Goal: Task Accomplishment & Management: Manage account settings

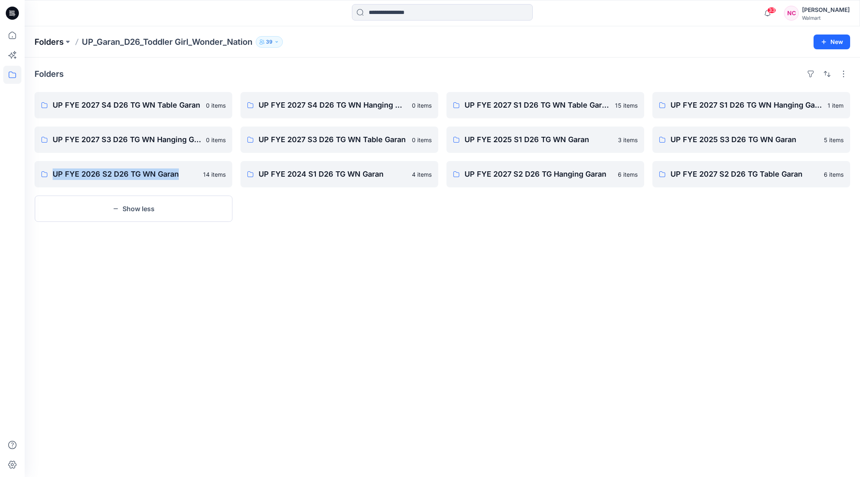
click at [38, 39] on p "Folders" at bounding box center [49, 42] width 29 height 12
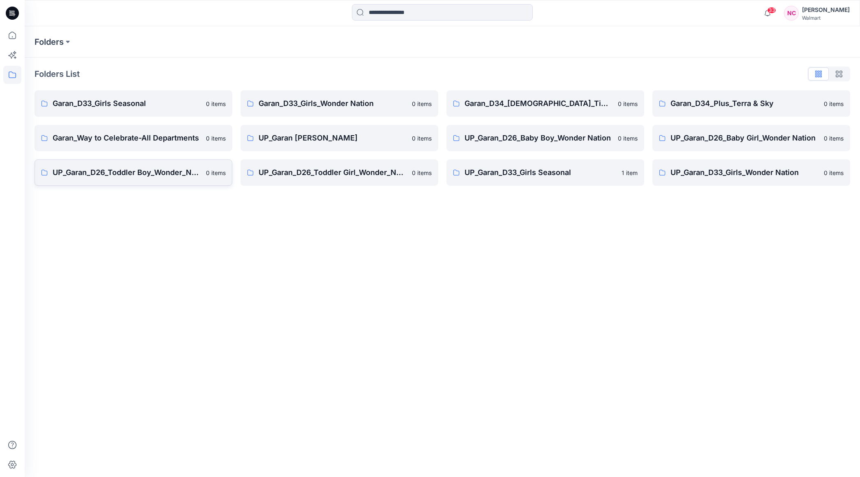
click at [117, 172] on p "UP_Garan_D26_Toddler Boy_Wonder_Nation" at bounding box center [127, 173] width 148 height 12
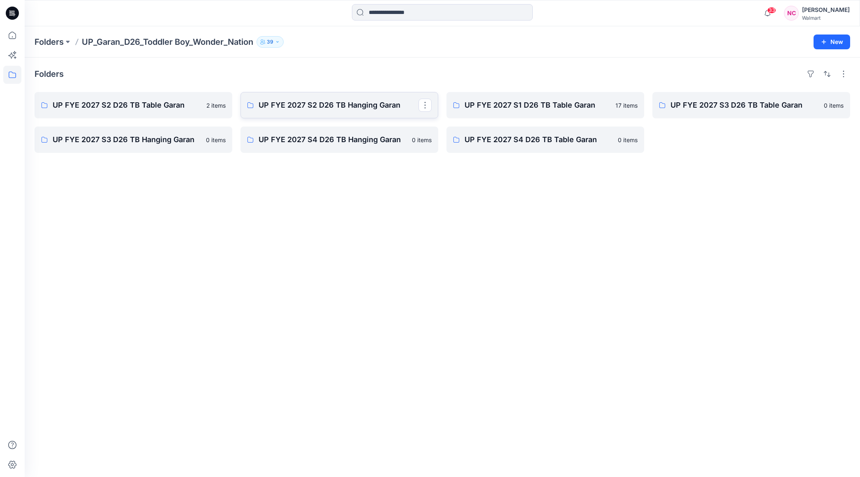
click at [365, 100] on p "UP FYE 2027 S2 D26 TB Hanging Garan" at bounding box center [338, 105] width 160 height 12
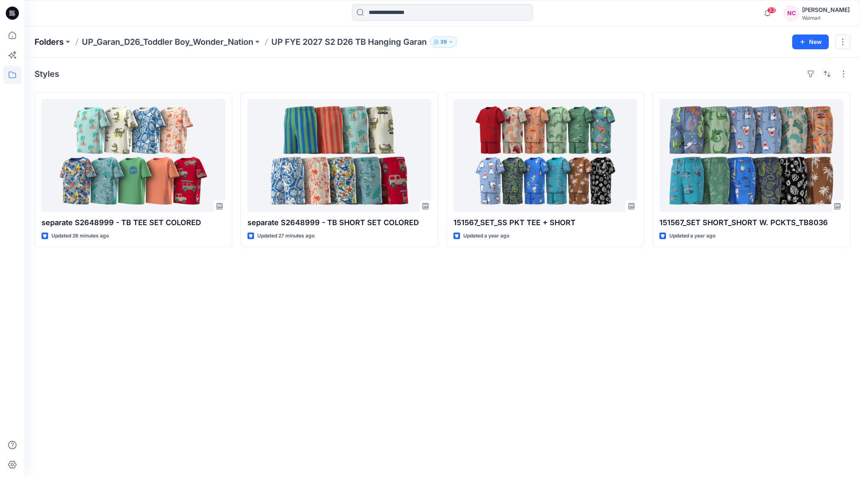
click at [53, 40] on p "Folders" at bounding box center [49, 42] width 29 height 12
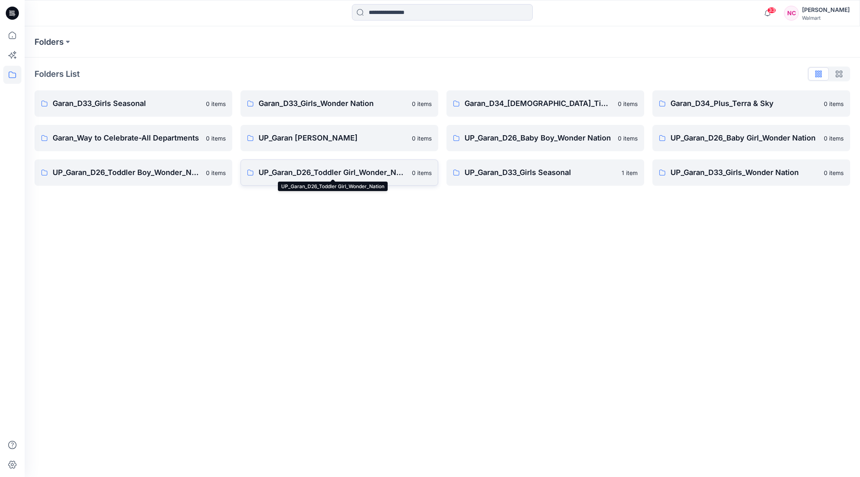
click at [356, 173] on p "UP_Garan_D26_Toddler Girl_Wonder_Nation" at bounding box center [332, 173] width 148 height 12
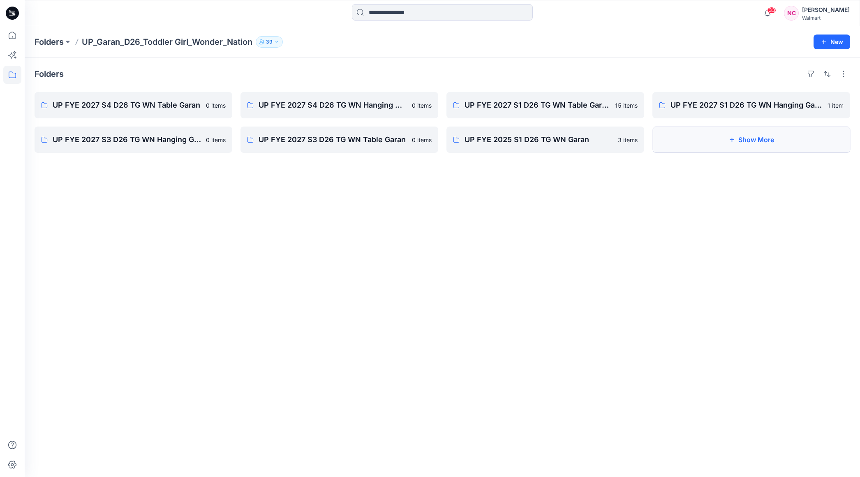
click at [754, 139] on button "Show More" at bounding box center [751, 140] width 198 height 26
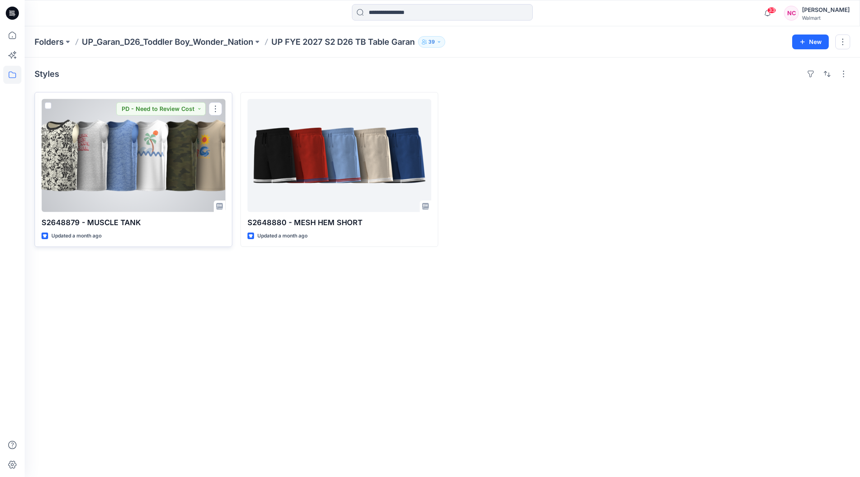
click at [161, 192] on div at bounding box center [133, 155] width 184 height 113
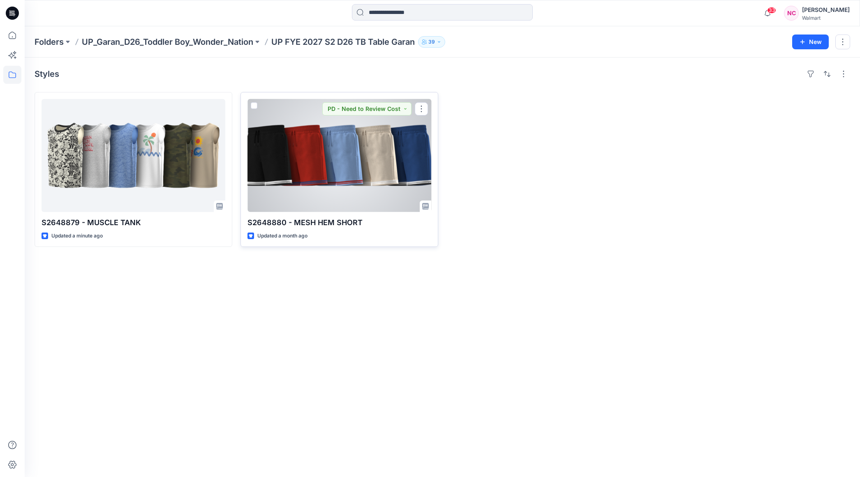
click at [357, 173] on div at bounding box center [339, 155] width 184 height 113
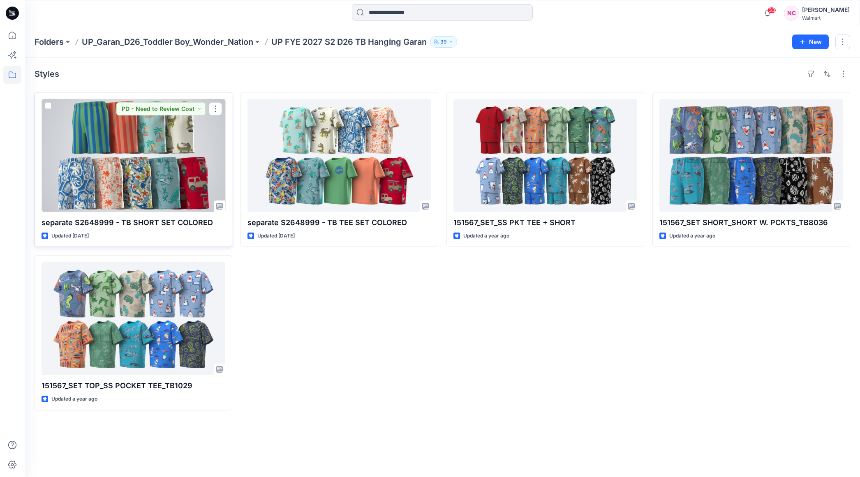
click at [179, 173] on div at bounding box center [133, 155] width 184 height 113
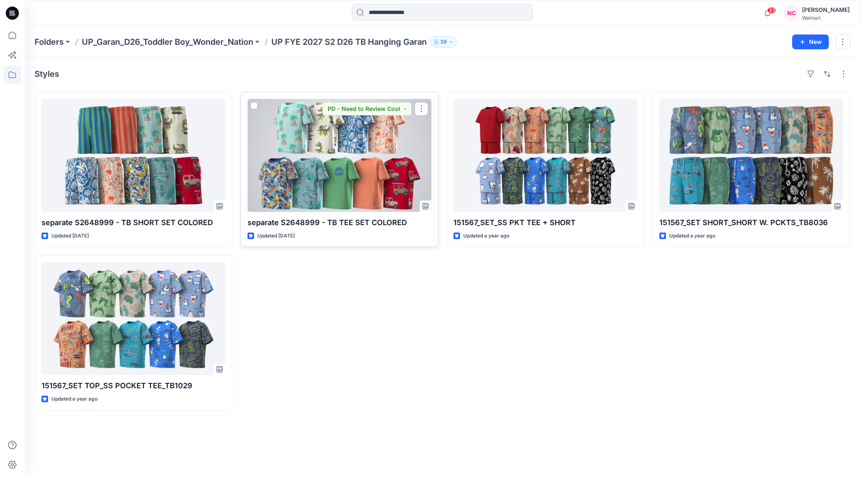
click at [306, 167] on div at bounding box center [339, 155] width 184 height 113
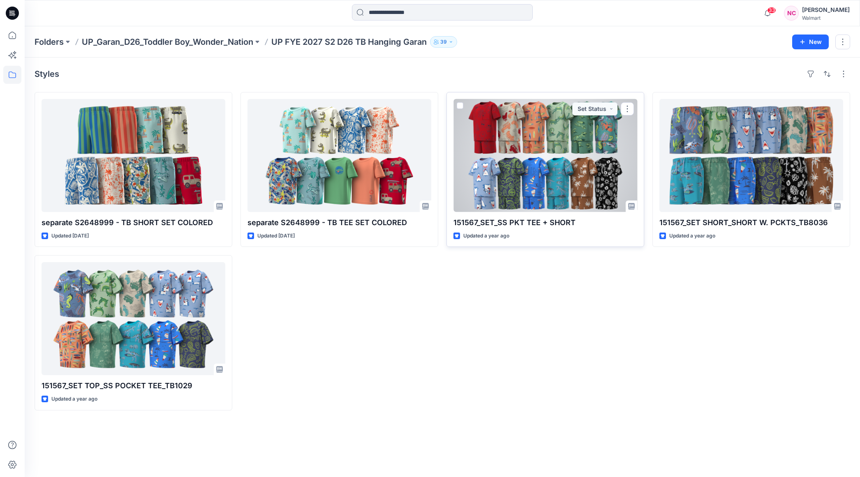
click at [557, 114] on div at bounding box center [545, 155] width 184 height 113
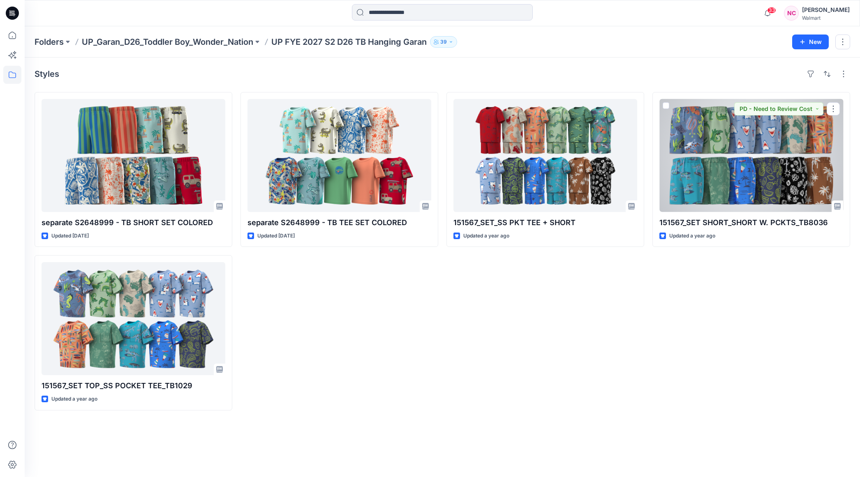
click at [727, 175] on div at bounding box center [751, 155] width 184 height 113
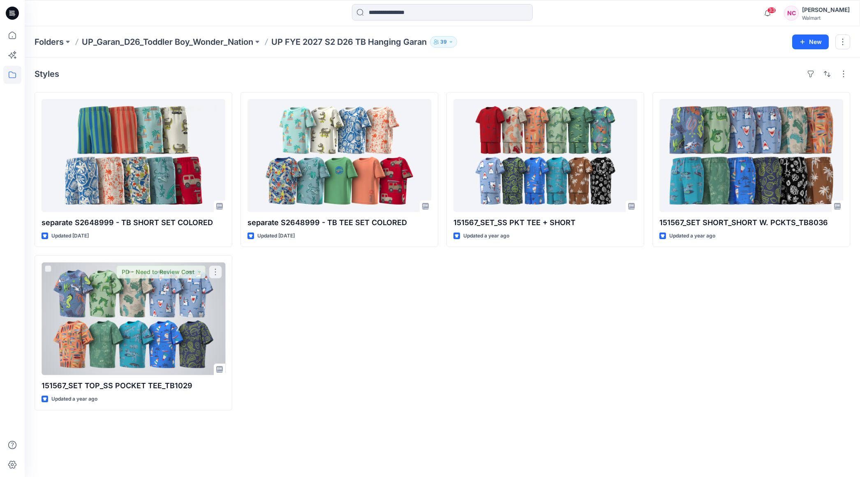
drag, startPoint x: 106, startPoint y: 299, endPoint x: 108, endPoint y: 304, distance: 5.9
click at [106, 299] on div at bounding box center [133, 318] width 184 height 113
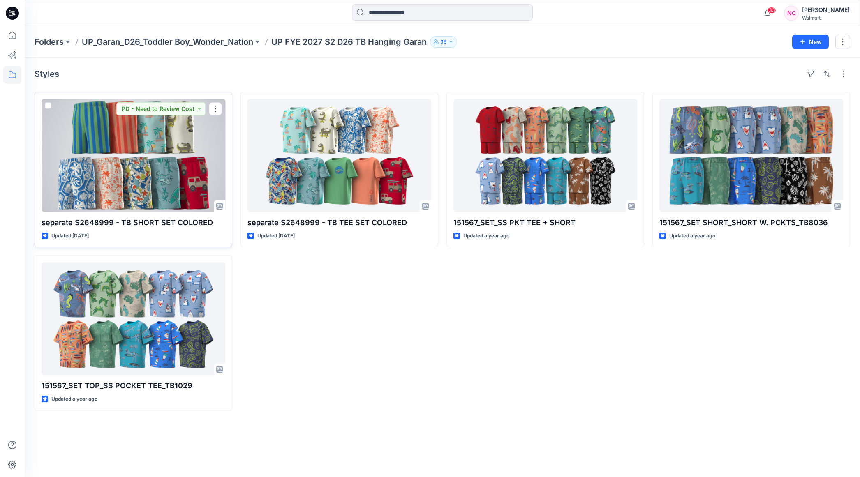
click at [124, 136] on div at bounding box center [133, 155] width 184 height 113
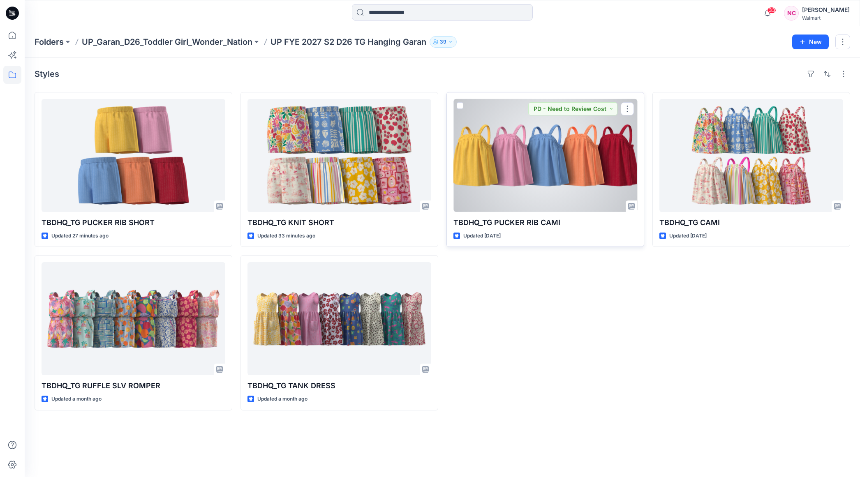
click at [502, 151] on div at bounding box center [545, 155] width 184 height 113
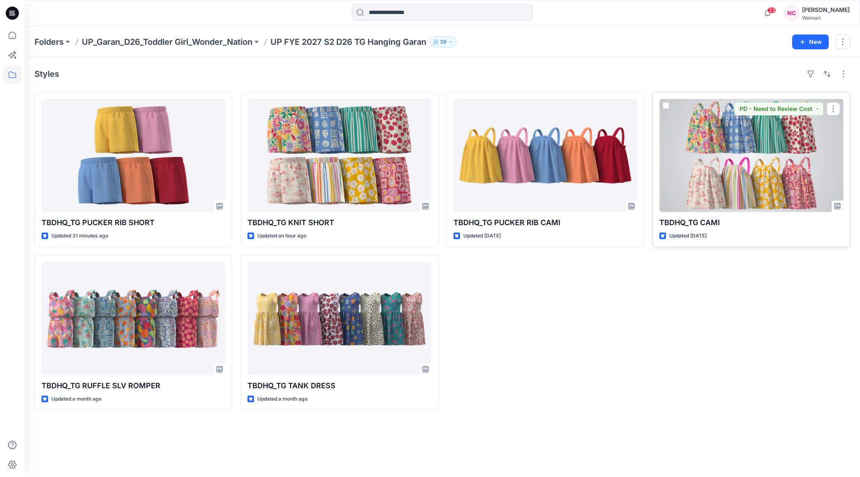
click at [726, 169] on div at bounding box center [751, 155] width 184 height 113
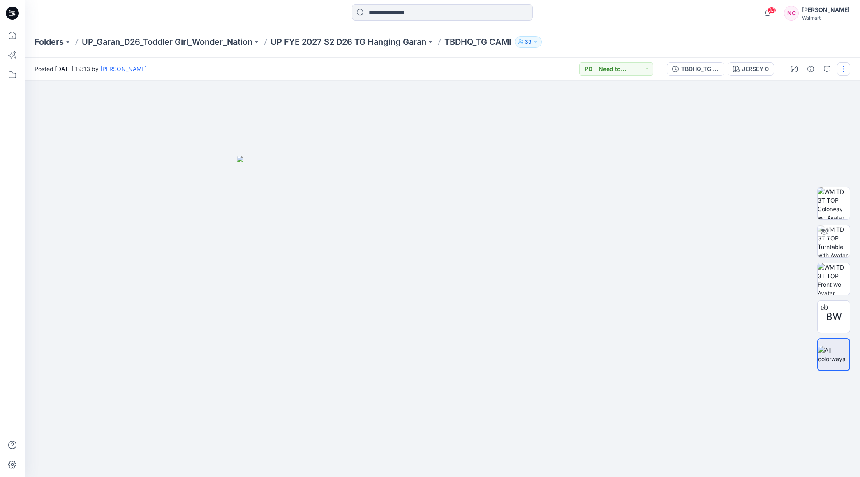
click at [842, 69] on button "button" at bounding box center [843, 68] width 13 height 13
click at [786, 128] on p "Edit" at bounding box center [791, 129] width 10 height 9
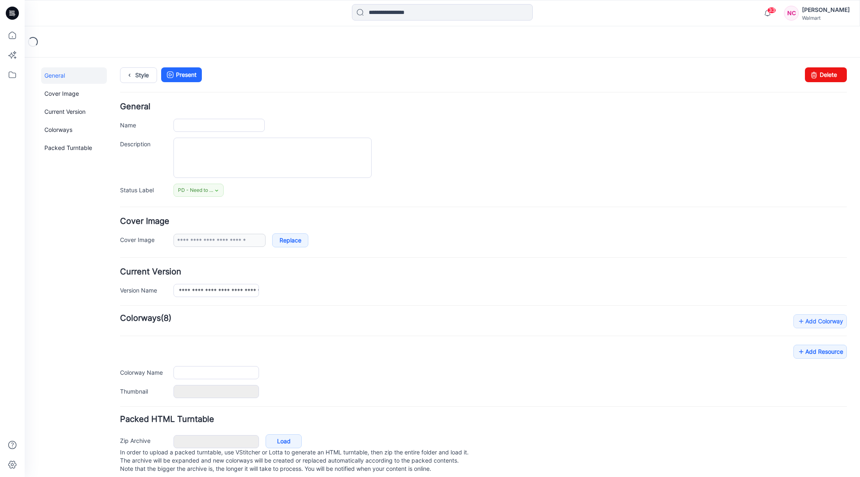
type input "**********"
type input "********"
type input "**********"
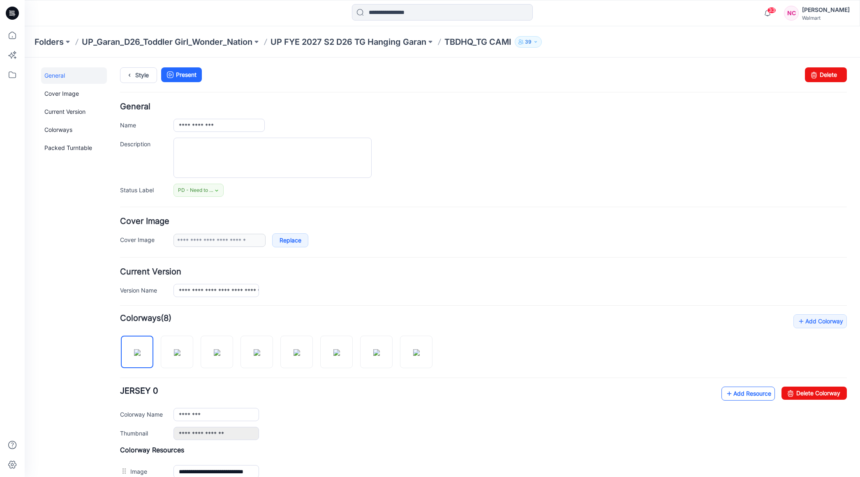
click at [739, 389] on link "Add Resource" at bounding box center [747, 394] width 53 height 14
click at [482, 41] on p "TBDHQ_TG CAMI" at bounding box center [477, 42] width 67 height 12
click at [403, 41] on p "UP FYE 2027 S2 D26 TG Hanging Garan" at bounding box center [348, 42] width 156 height 12
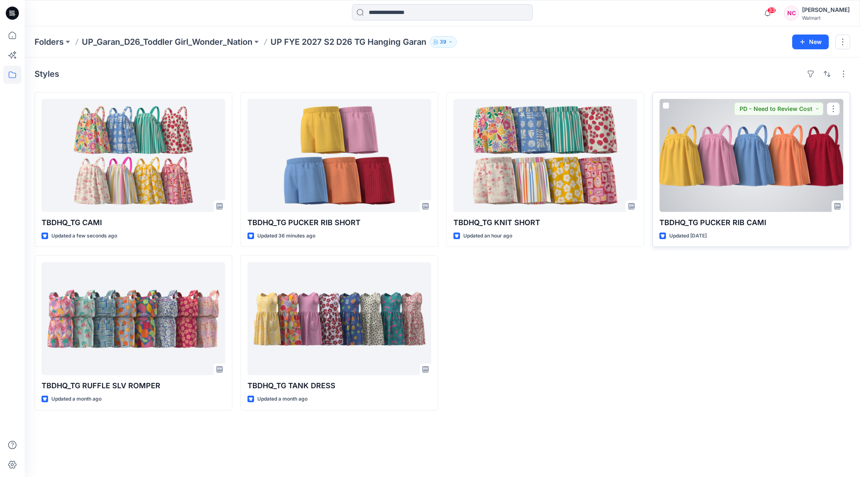
click at [705, 157] on div at bounding box center [751, 155] width 184 height 113
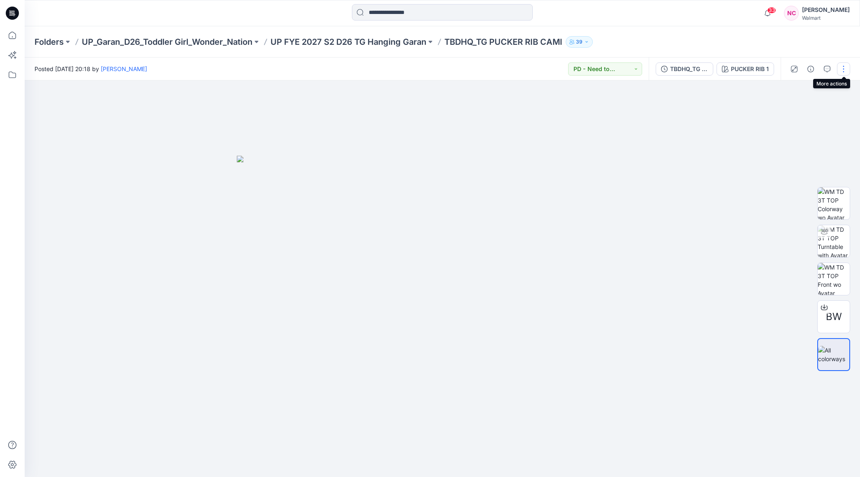
click at [841, 71] on button "button" at bounding box center [843, 68] width 13 height 13
click at [789, 126] on p "Edit" at bounding box center [791, 129] width 10 height 9
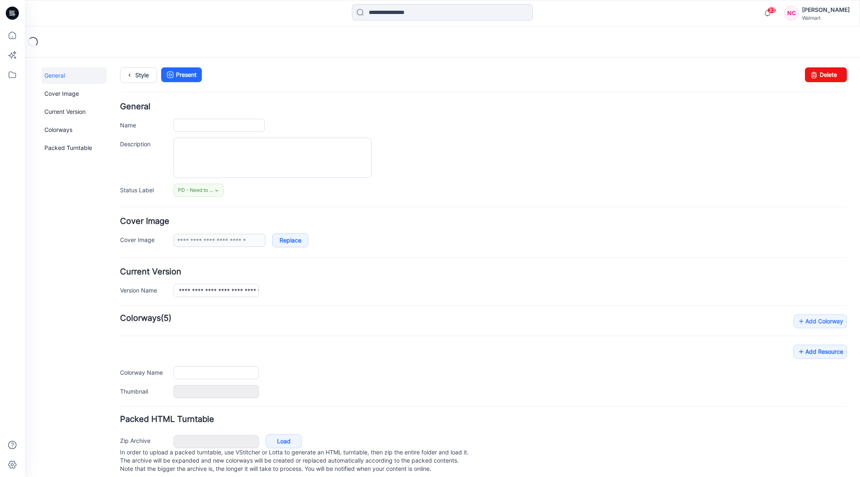
type input "**********"
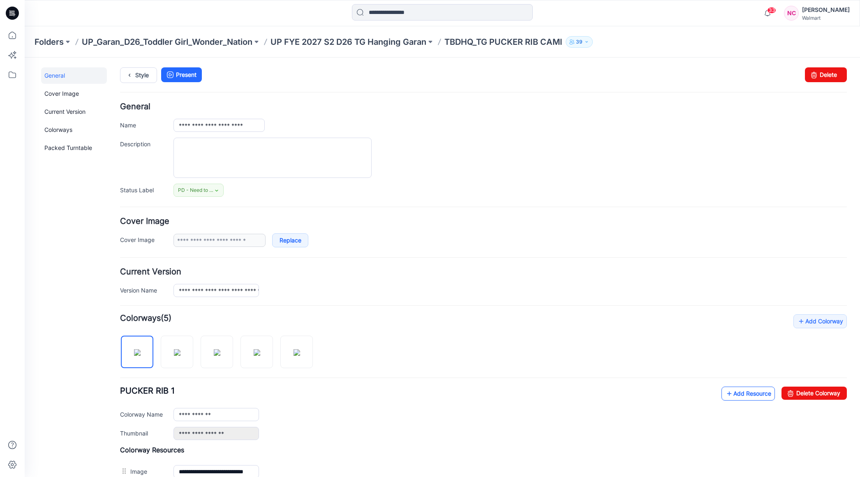
click at [751, 389] on link "Add Resource" at bounding box center [747, 394] width 53 height 14
click at [516, 44] on p "TBDHQ_TG PUCKER RIB CAMI" at bounding box center [503, 42] width 118 height 12
click at [364, 39] on p "UP FYE 2027 S2 D26 TG Hanging Garan" at bounding box center [348, 42] width 156 height 12
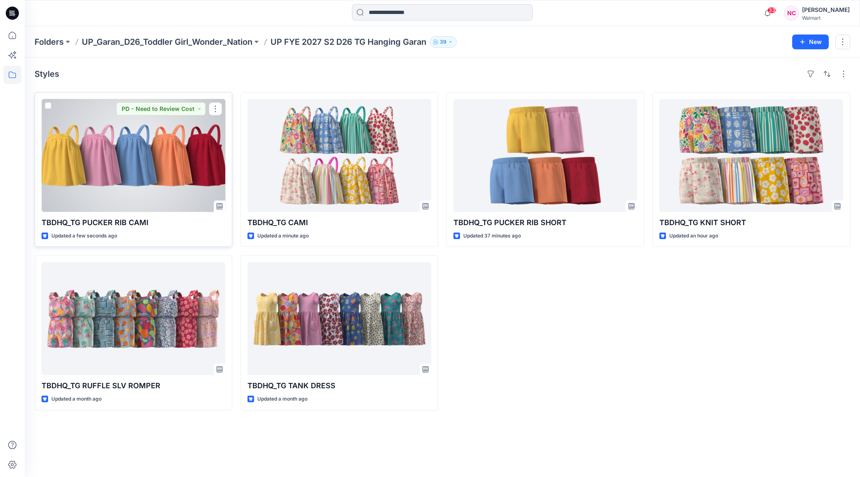
click at [156, 167] on div at bounding box center [133, 155] width 184 height 113
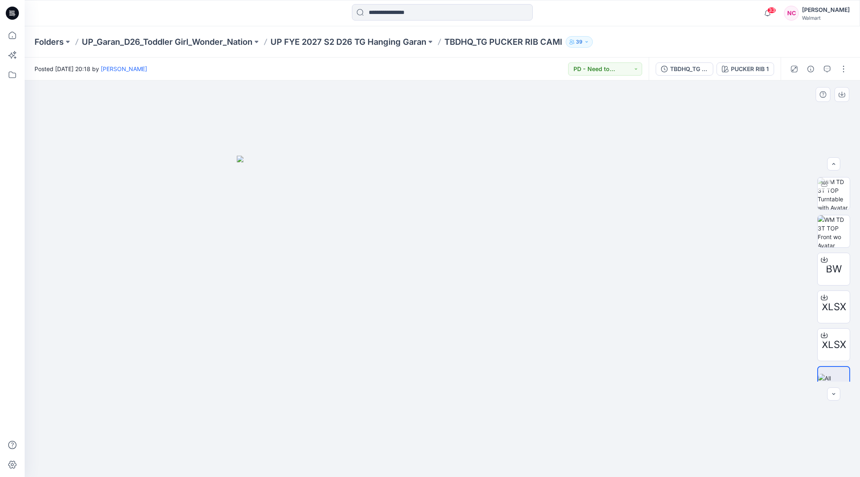
scroll to position [54, 0]
click at [207, 41] on p "UP_Garan_D26_Toddler Girl_Wonder_Nation" at bounding box center [167, 42] width 171 height 12
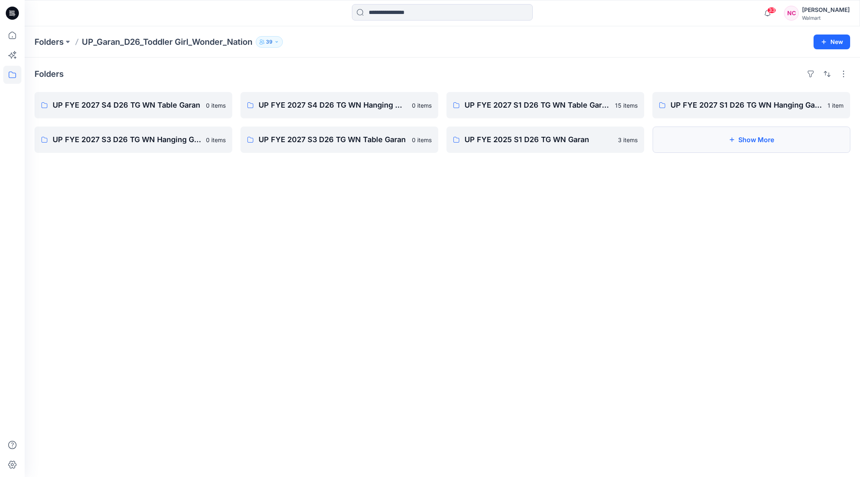
click at [778, 149] on button "Show More" at bounding box center [751, 140] width 198 height 26
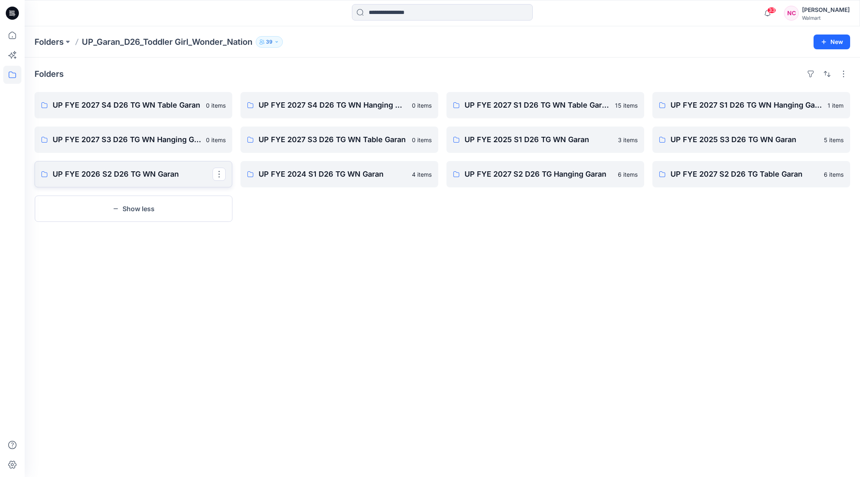
click at [93, 171] on p "UP FYE 2026 S2 D26 TG WN Garan" at bounding box center [133, 174] width 160 height 12
click at [559, 176] on p "UP FYE 2027 S2 D26 TG Hanging Garan" at bounding box center [544, 174] width 160 height 12
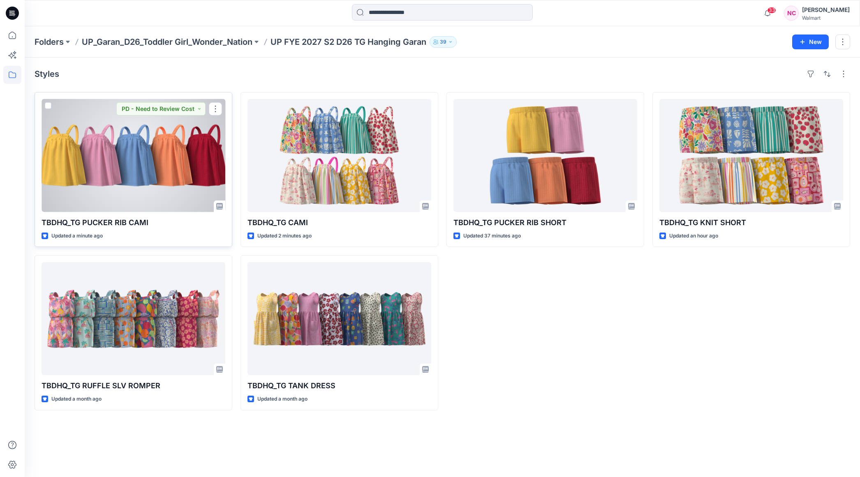
click at [187, 155] on div at bounding box center [133, 155] width 184 height 113
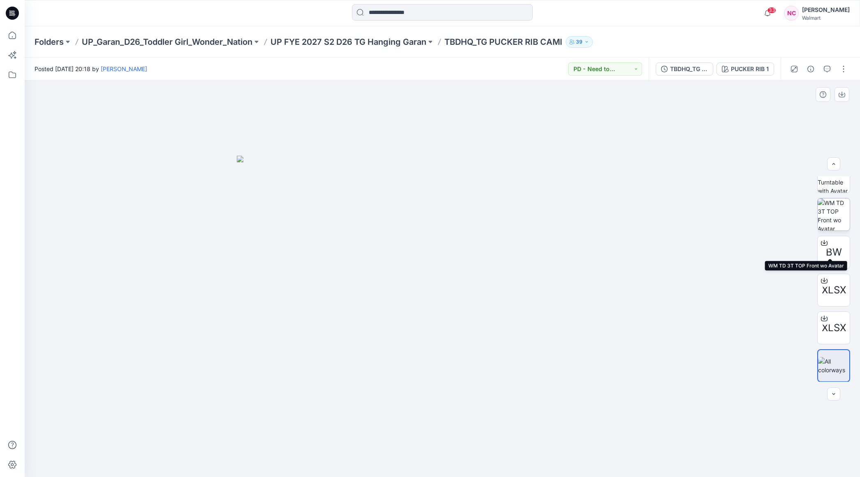
scroll to position [54, 0]
click at [841, 76] on div at bounding box center [818, 69] width 76 height 23
click at [846, 71] on button "button" at bounding box center [843, 68] width 13 height 13
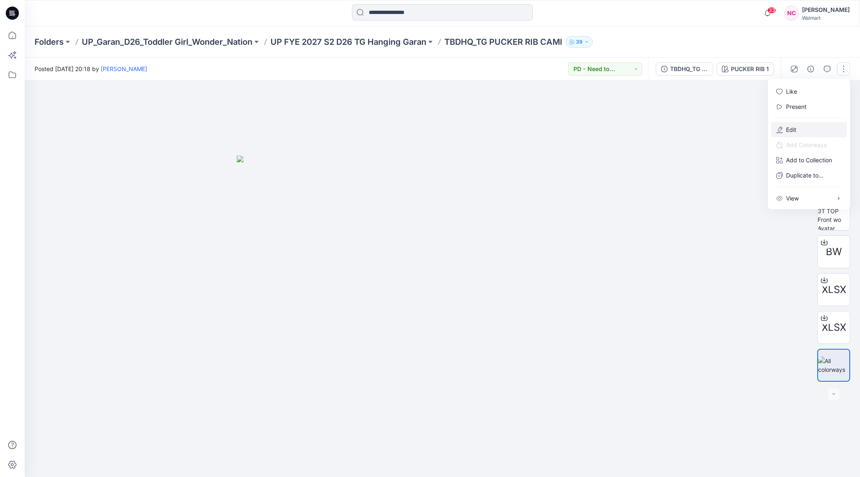
click at [791, 128] on p "Edit" at bounding box center [791, 129] width 10 height 9
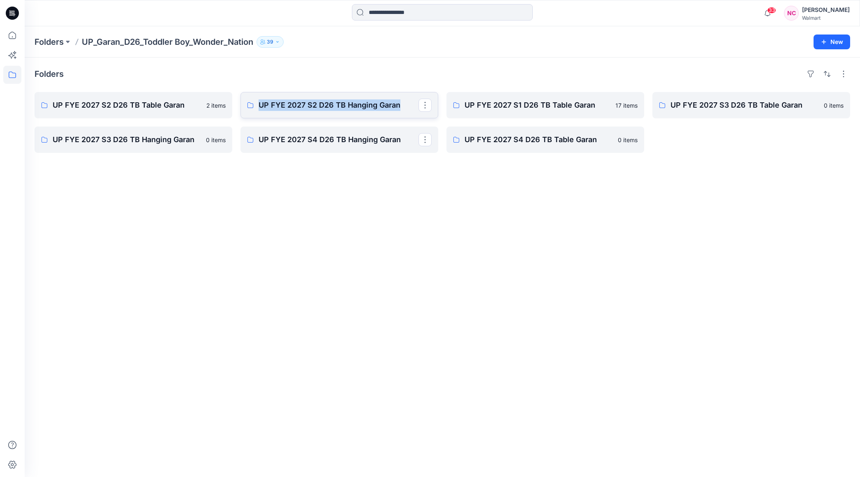
click at [336, 107] on p "UP FYE 2027 S2 D26 TB Hanging Garan" at bounding box center [338, 105] width 160 height 12
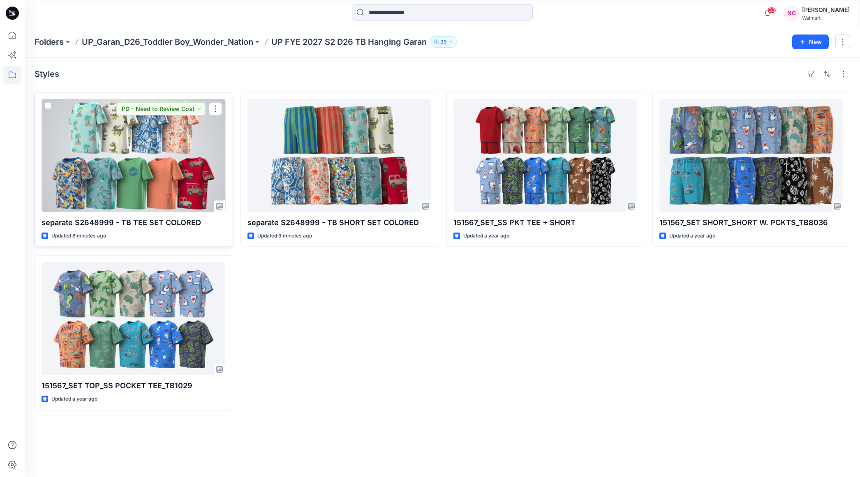
click at [159, 153] on div at bounding box center [133, 155] width 184 height 113
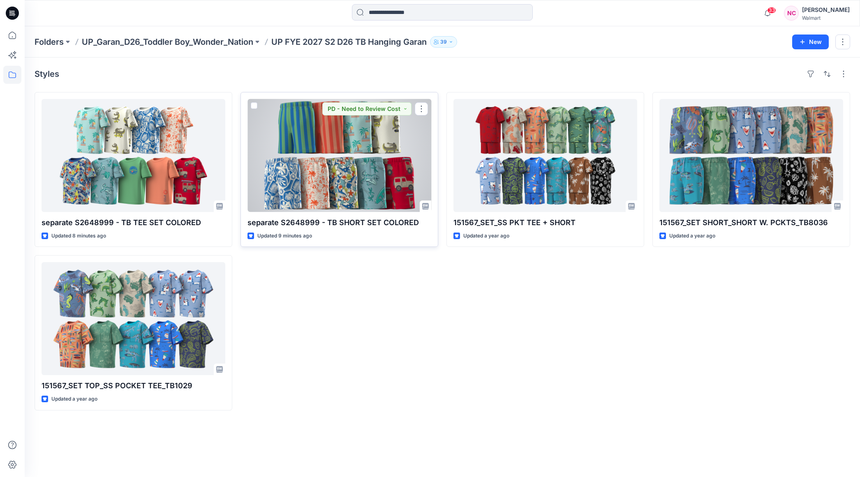
click at [318, 159] on div at bounding box center [339, 155] width 184 height 113
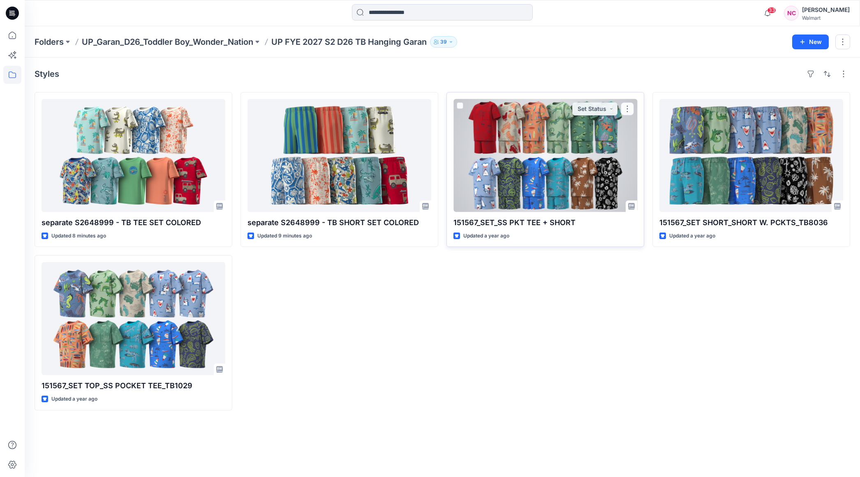
click at [566, 194] on div at bounding box center [545, 155] width 184 height 113
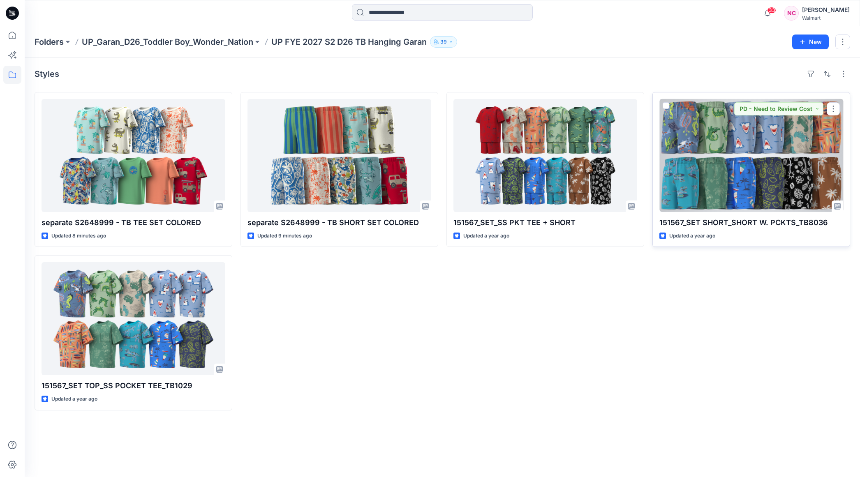
click at [813, 154] on div at bounding box center [751, 155] width 184 height 113
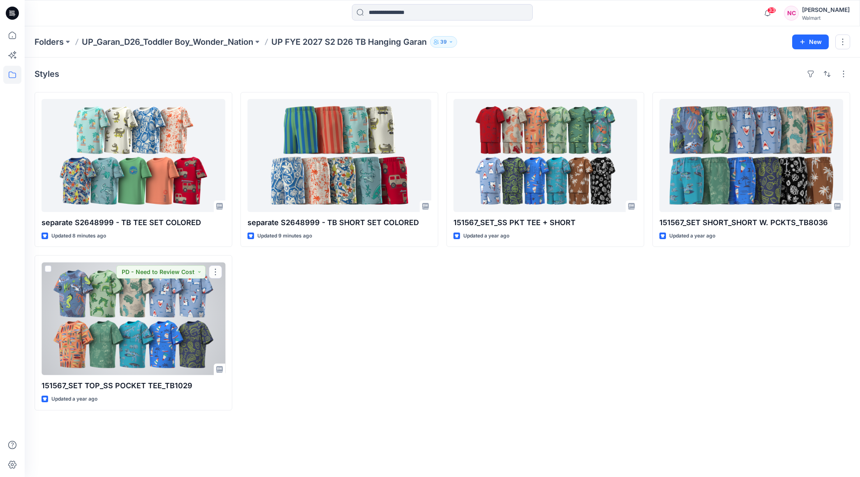
click at [81, 308] on div at bounding box center [133, 318] width 184 height 113
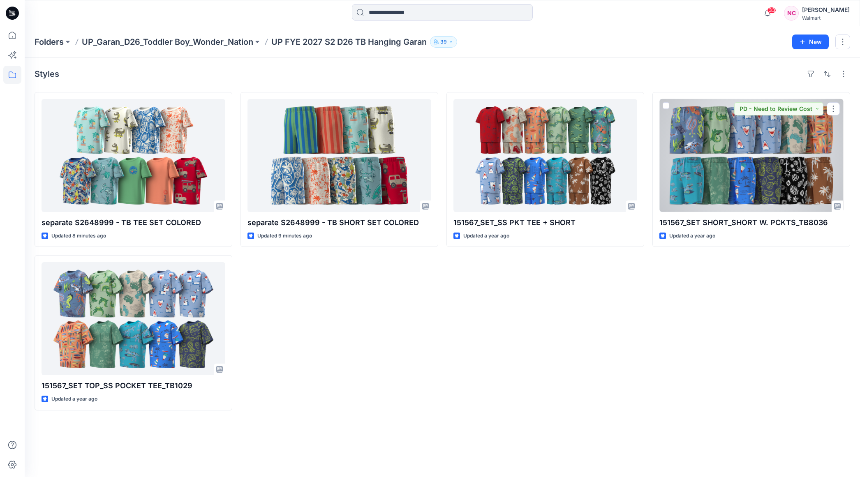
click at [723, 178] on div at bounding box center [751, 155] width 184 height 113
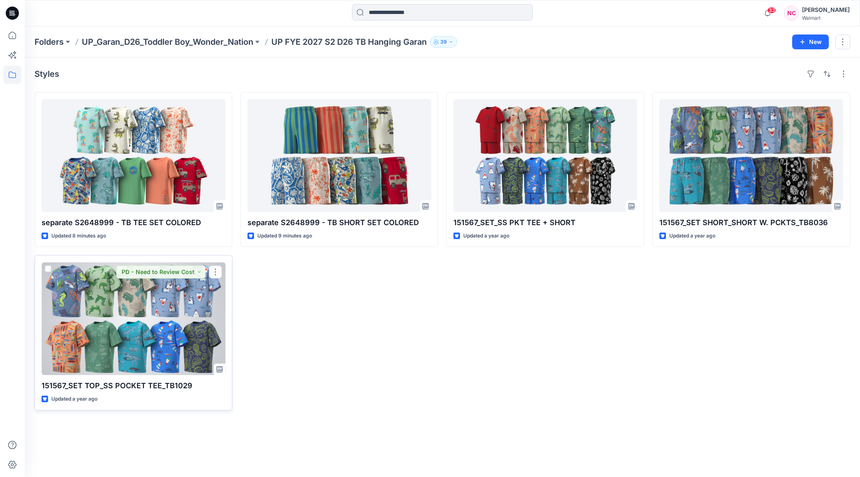
click at [98, 317] on div at bounding box center [133, 318] width 184 height 113
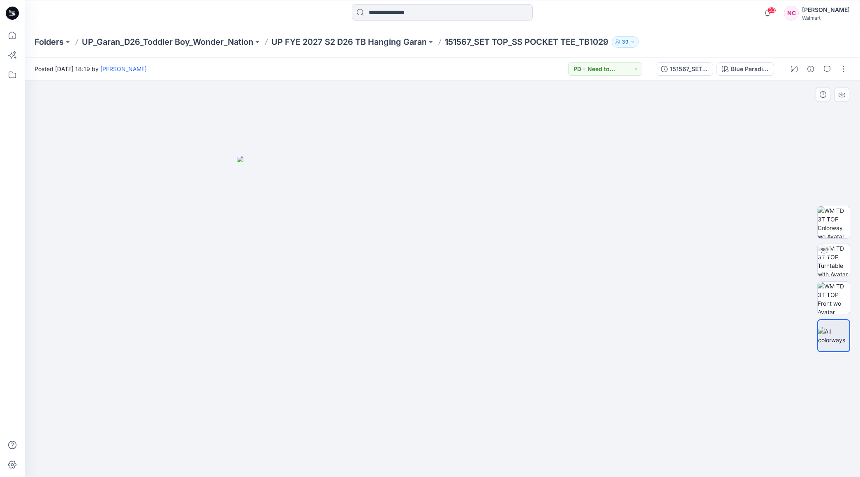
drag, startPoint x: 411, startPoint y: 230, endPoint x: 572, endPoint y: 330, distance: 189.5
click at [572, 330] on img at bounding box center [442, 317] width 411 height 322
click at [844, 68] on button "button" at bounding box center [843, 68] width 13 height 13
click at [798, 128] on button "Edit" at bounding box center [809, 129] width 76 height 15
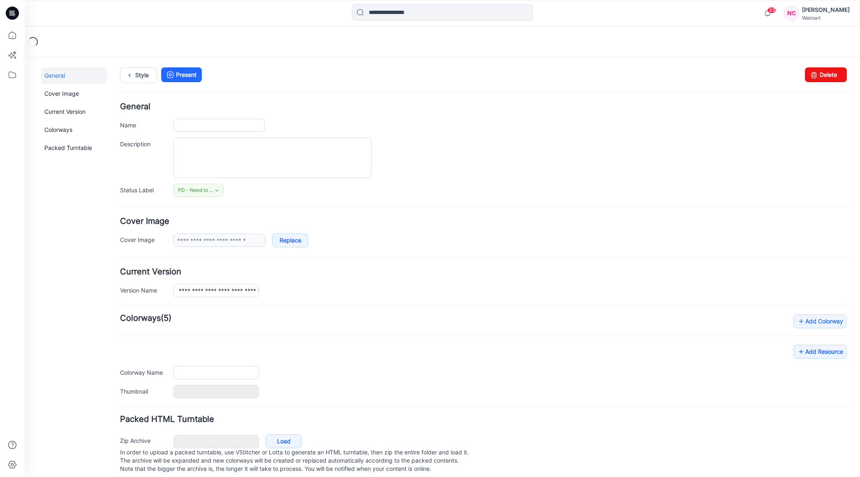
type input "**********"
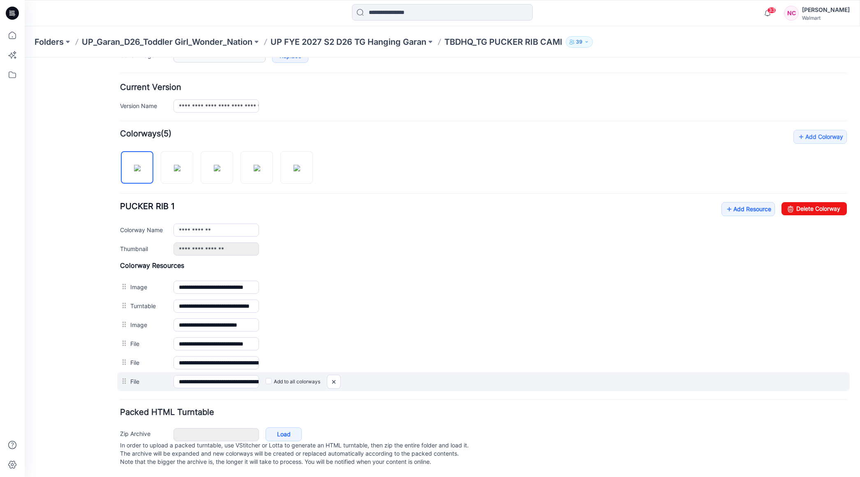
scroll to position [189, 0]
click at [126, 375] on div at bounding box center [125, 381] width 10 height 12
click at [25, 58] on img at bounding box center [25, 58] width 0 height 0
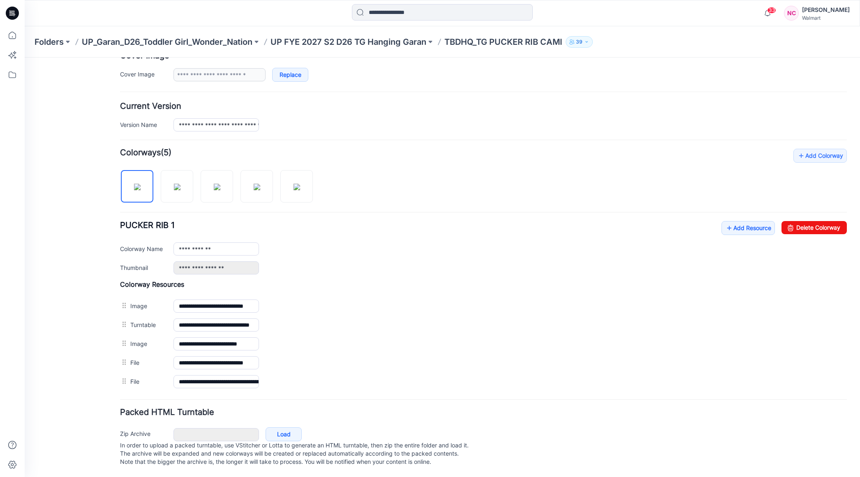
scroll to position [170, 0]
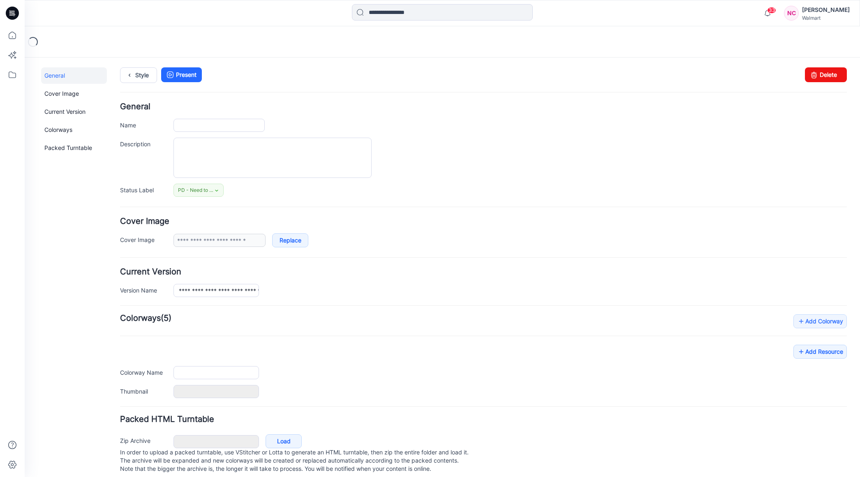
type input "**********"
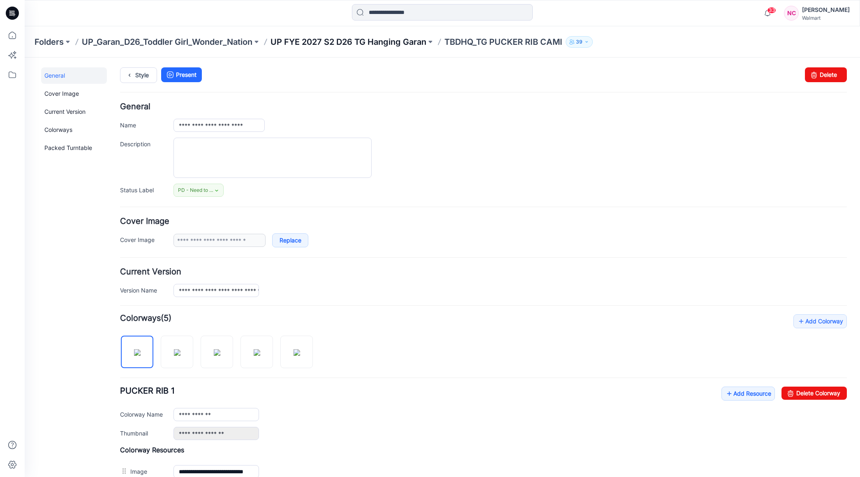
click at [399, 43] on p "UP FYE 2027 S2 D26 TG Hanging Garan" at bounding box center [348, 42] width 156 height 12
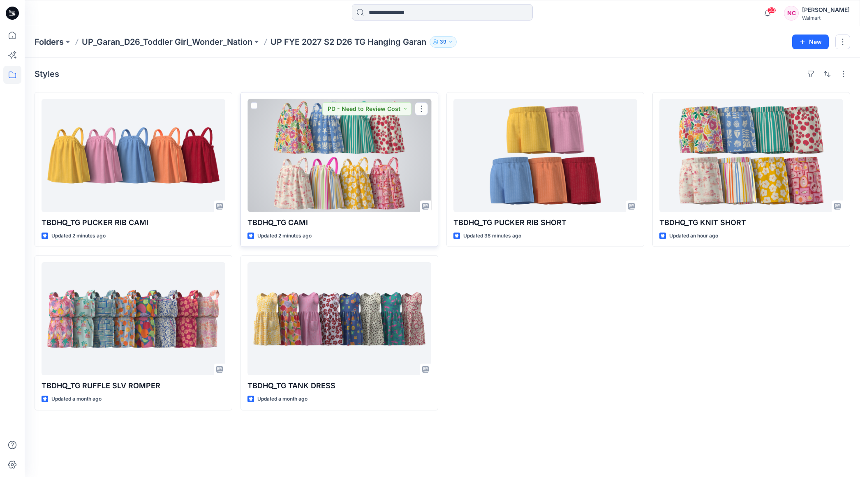
click at [337, 127] on div at bounding box center [339, 155] width 184 height 113
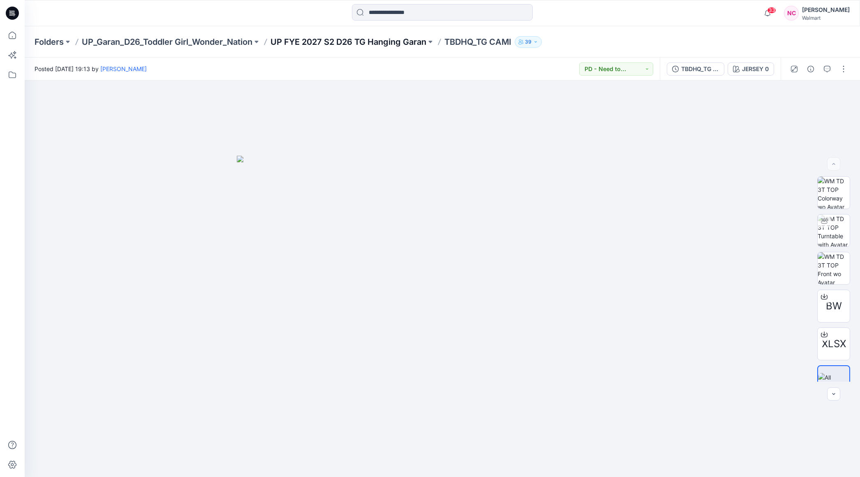
click at [320, 41] on p "UP FYE 2027 S2 D26 TG Hanging Garan" at bounding box center [348, 42] width 156 height 12
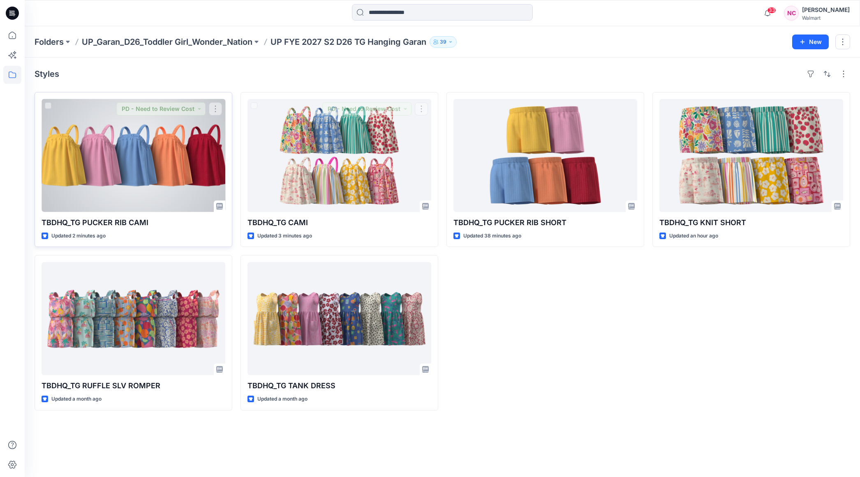
click at [150, 141] on div at bounding box center [133, 155] width 184 height 113
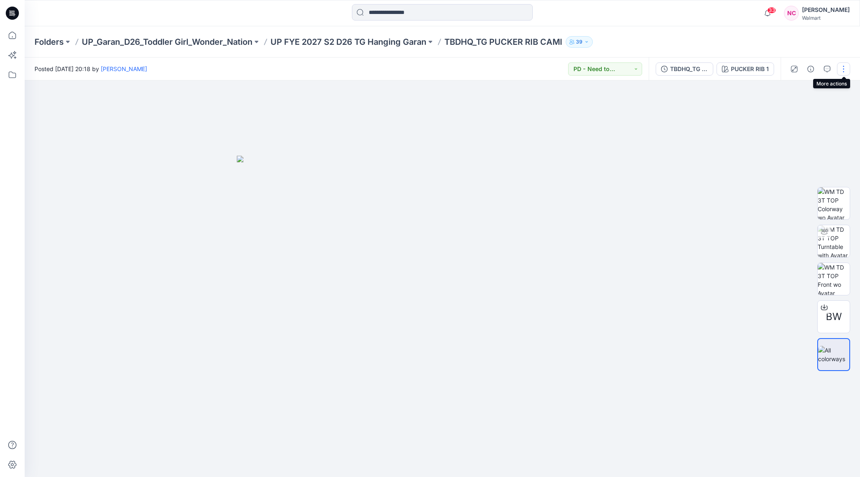
click at [844, 73] on button "button" at bounding box center [843, 68] width 13 height 13
click at [791, 129] on p "Edit" at bounding box center [791, 129] width 10 height 9
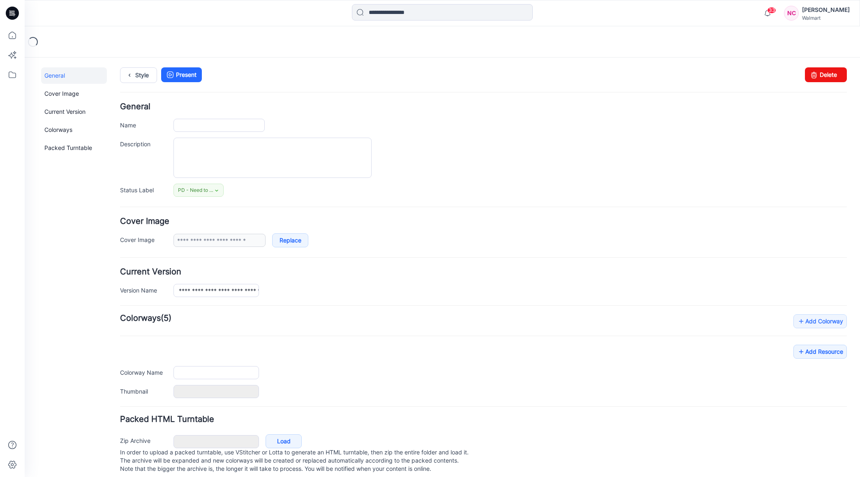
type input "**********"
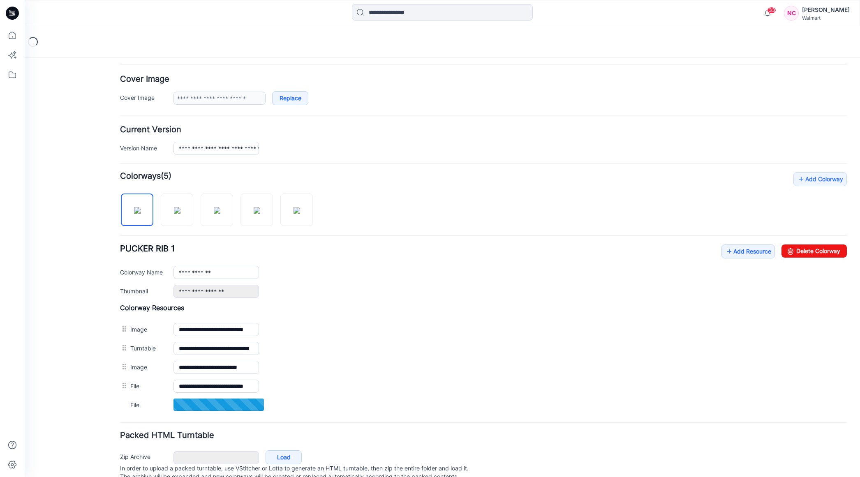
scroll to position [170, 0]
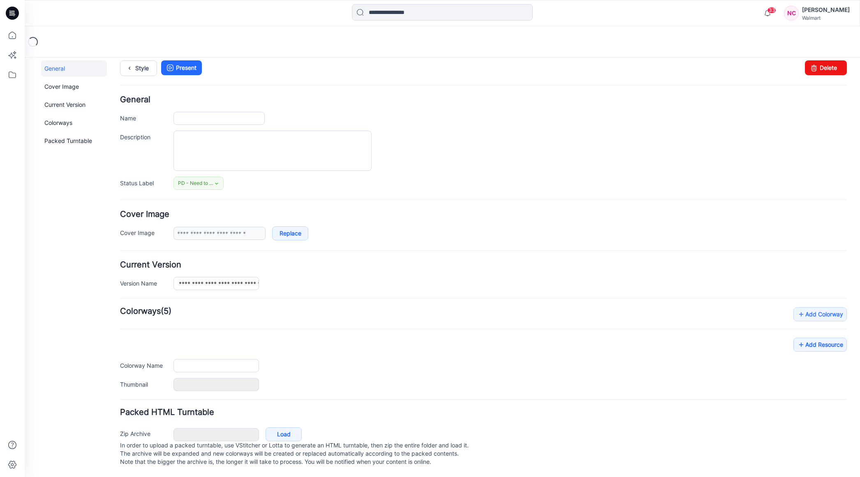
type input "**********"
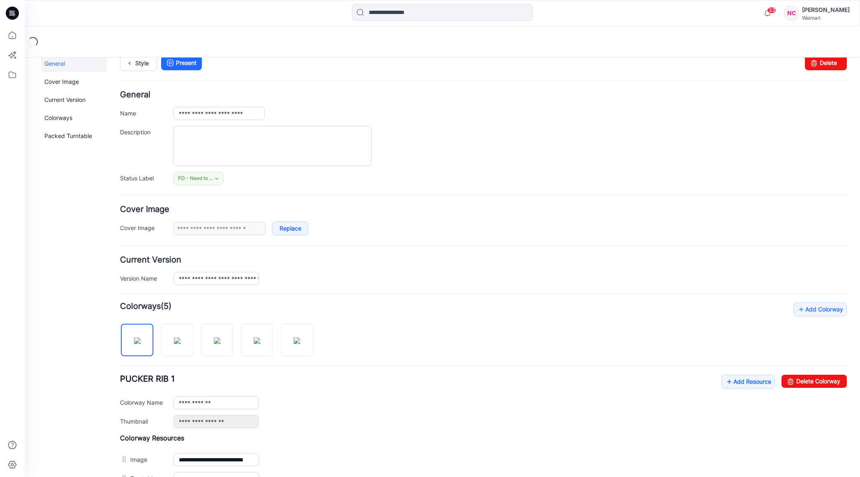
scroll to position [170, 0]
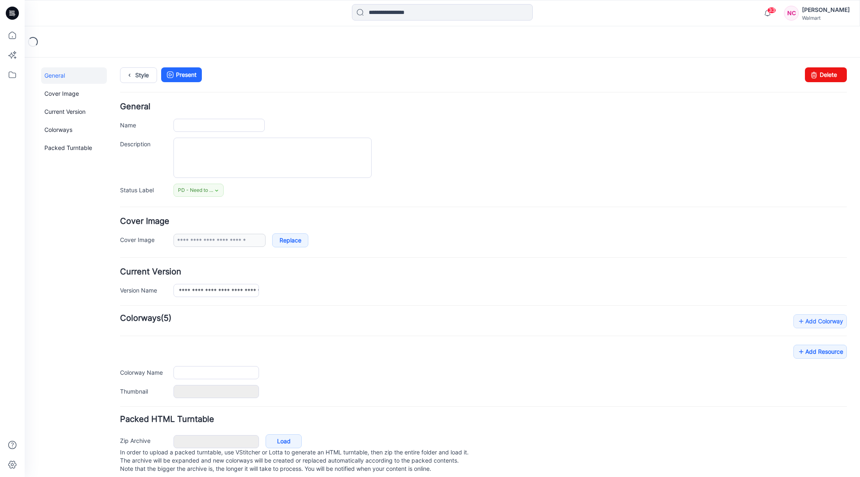
type input "**********"
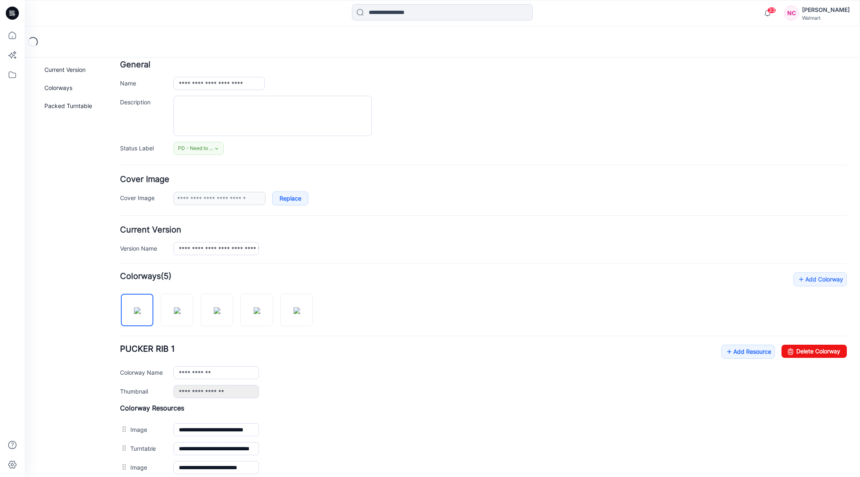
scroll to position [170, 0]
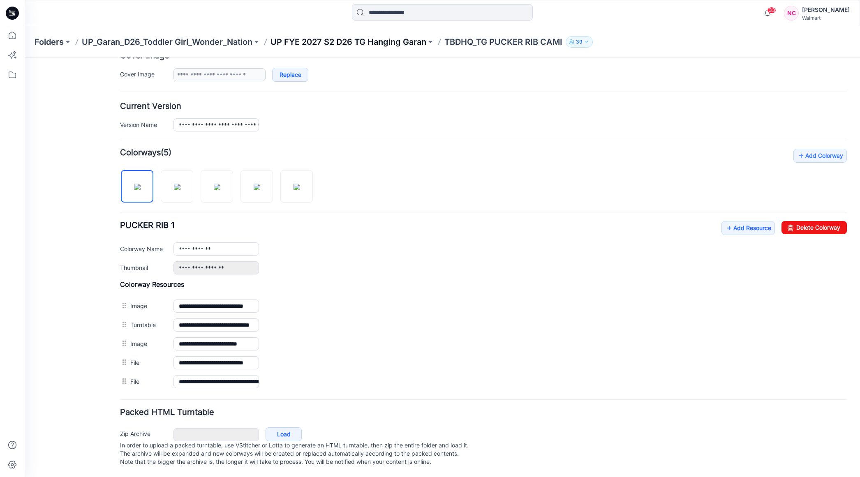
click at [391, 42] on p "UP FYE 2027 S2 D26 TG Hanging Garan" at bounding box center [348, 42] width 156 height 12
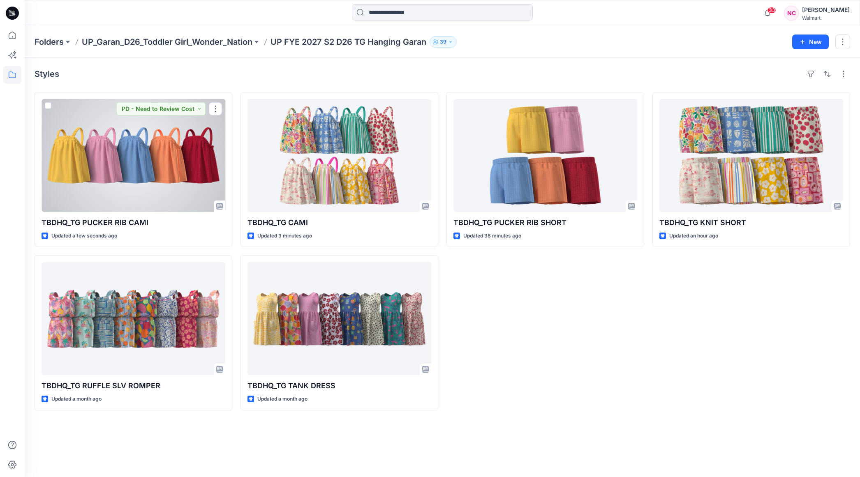
click at [72, 156] on div at bounding box center [133, 155] width 184 height 113
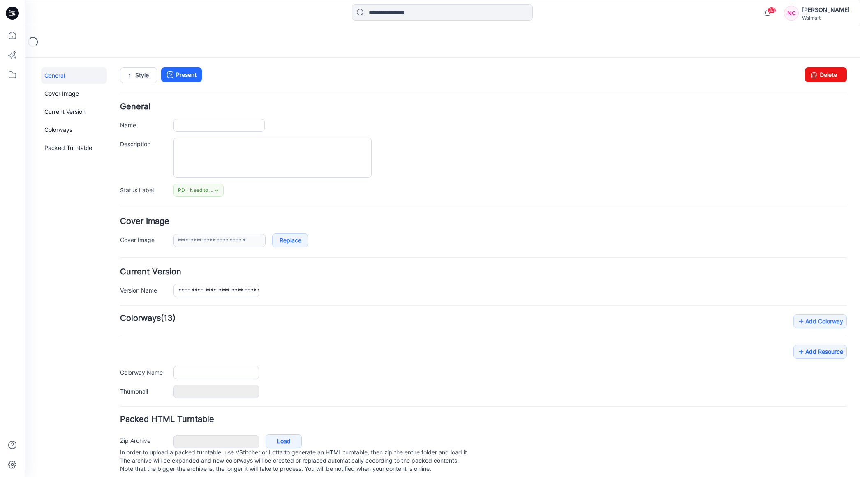
type input "**********"
type textarea "**********"
type input "**********"
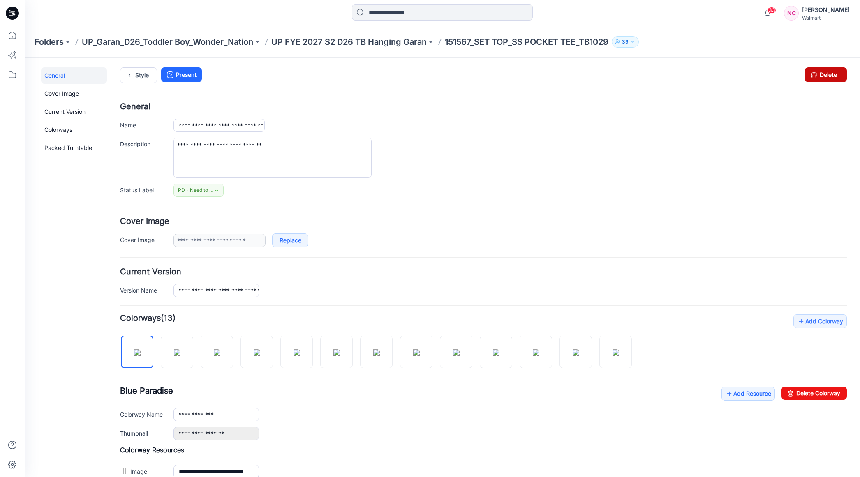
click at [816, 72] on link "Delete" at bounding box center [825, 74] width 42 height 15
